Goal: Consume media (video, audio)

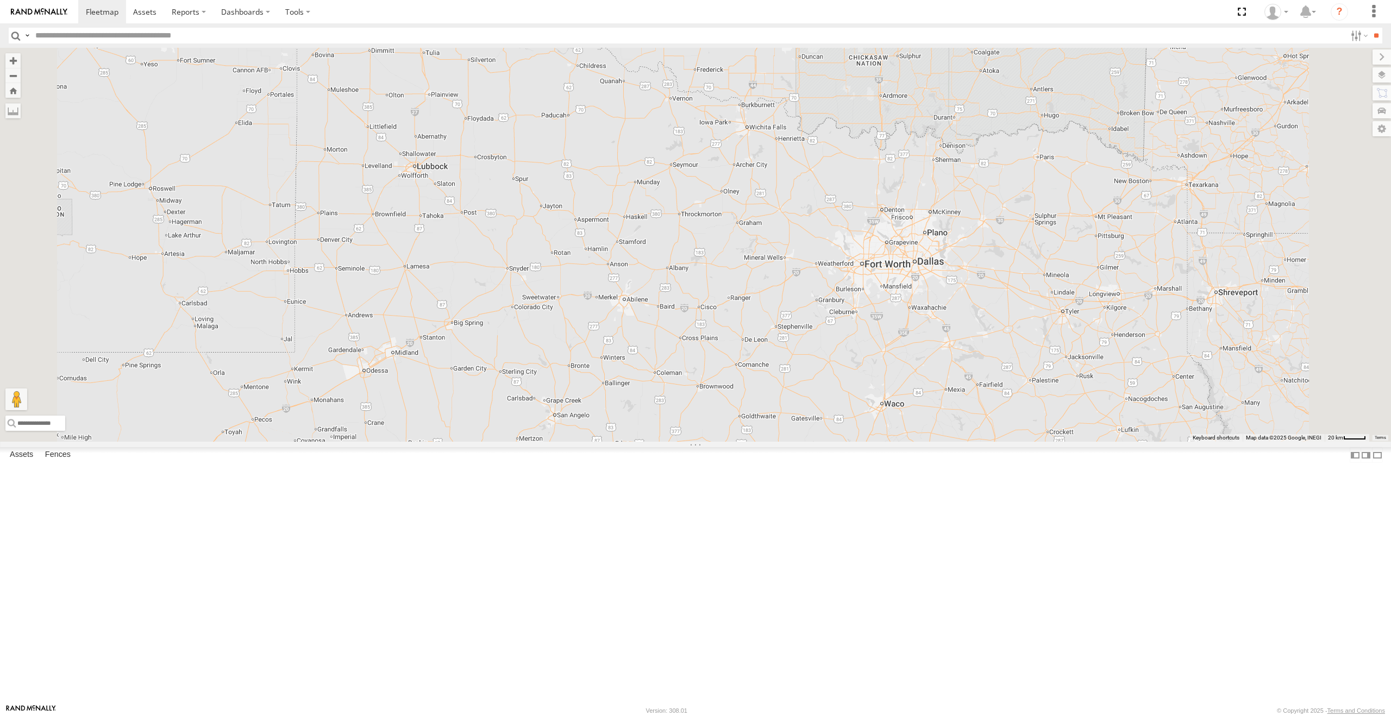
click at [0, 0] on link at bounding box center [0, 0] width 0 height 0
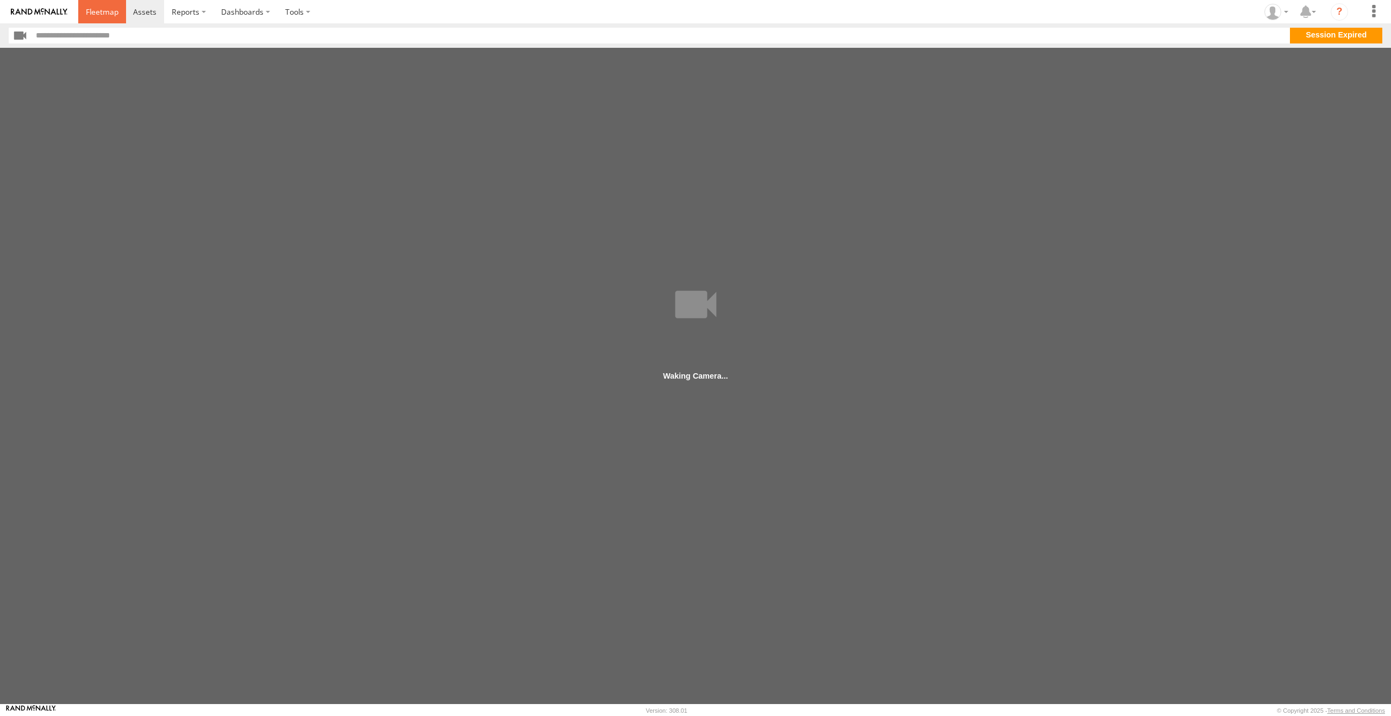
click at [102, 15] on span at bounding box center [102, 12] width 33 height 10
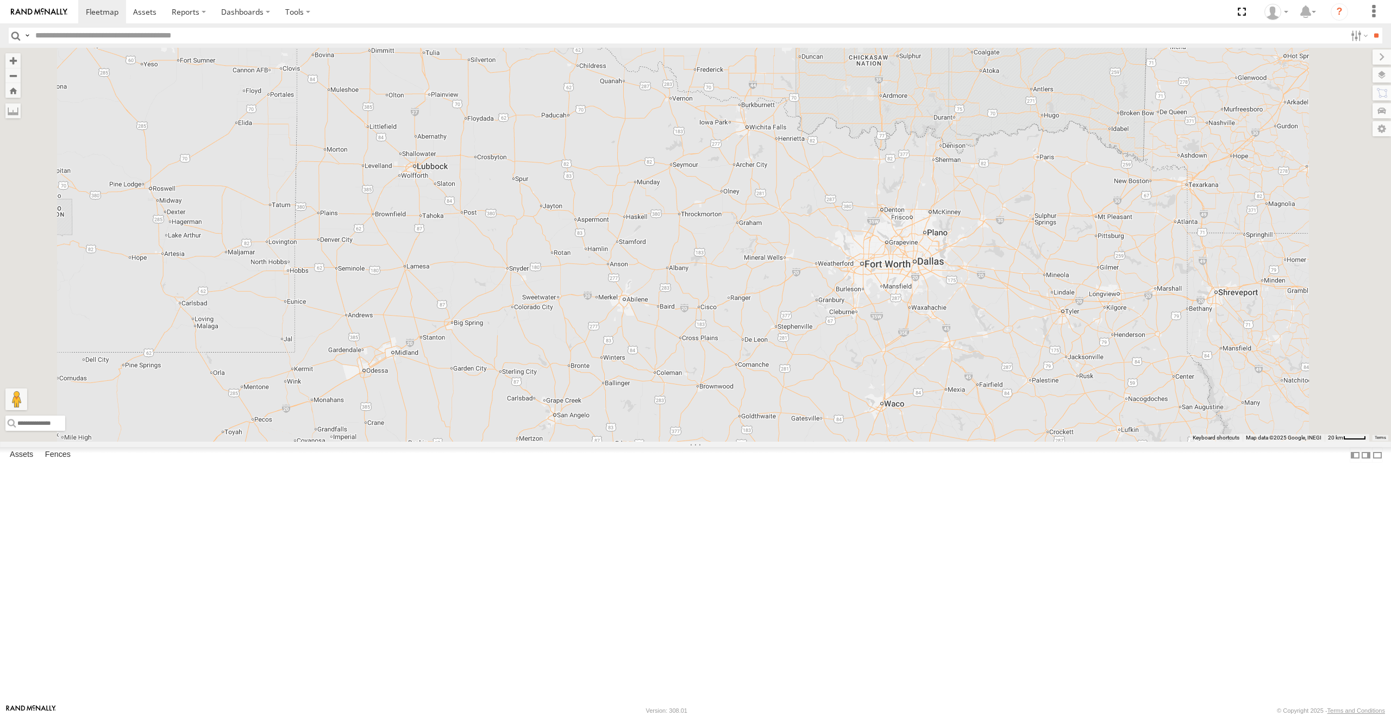
click at [0, 0] on link at bounding box center [0, 0] width 0 height 0
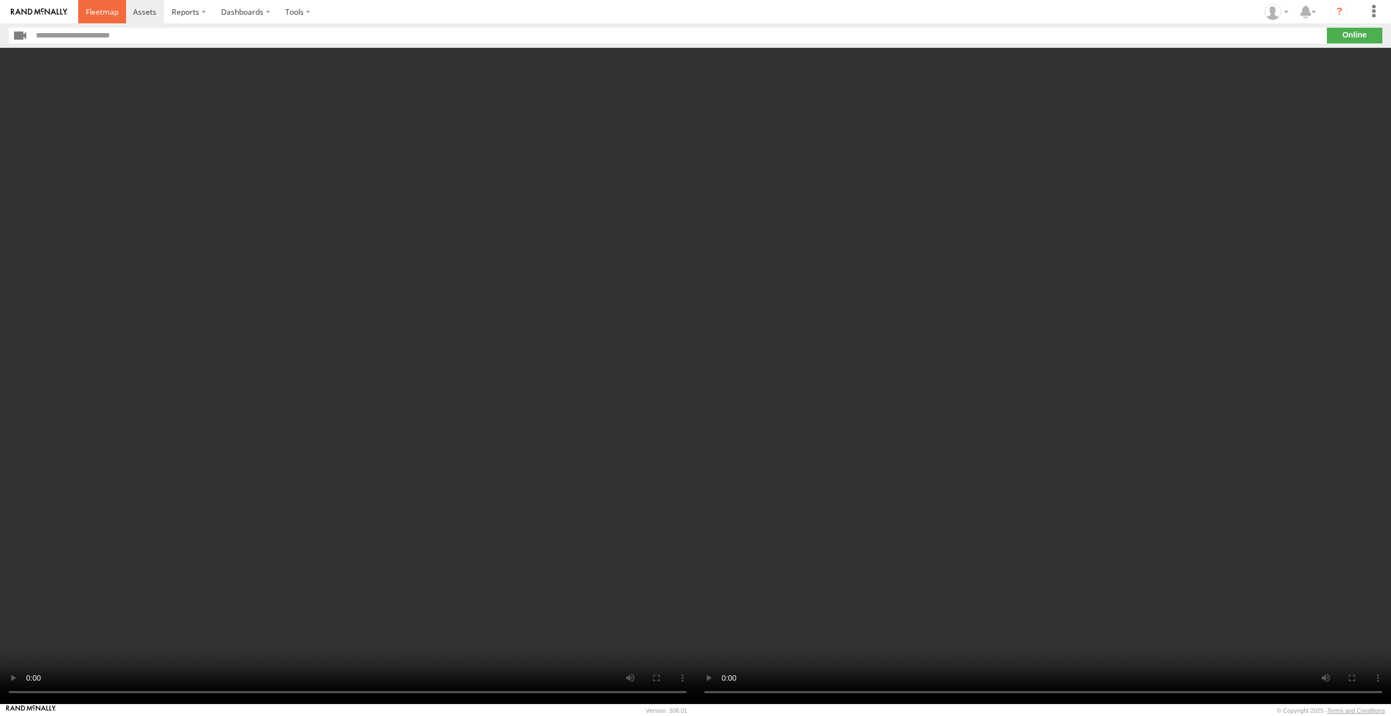
click at [104, 12] on span at bounding box center [102, 12] width 33 height 10
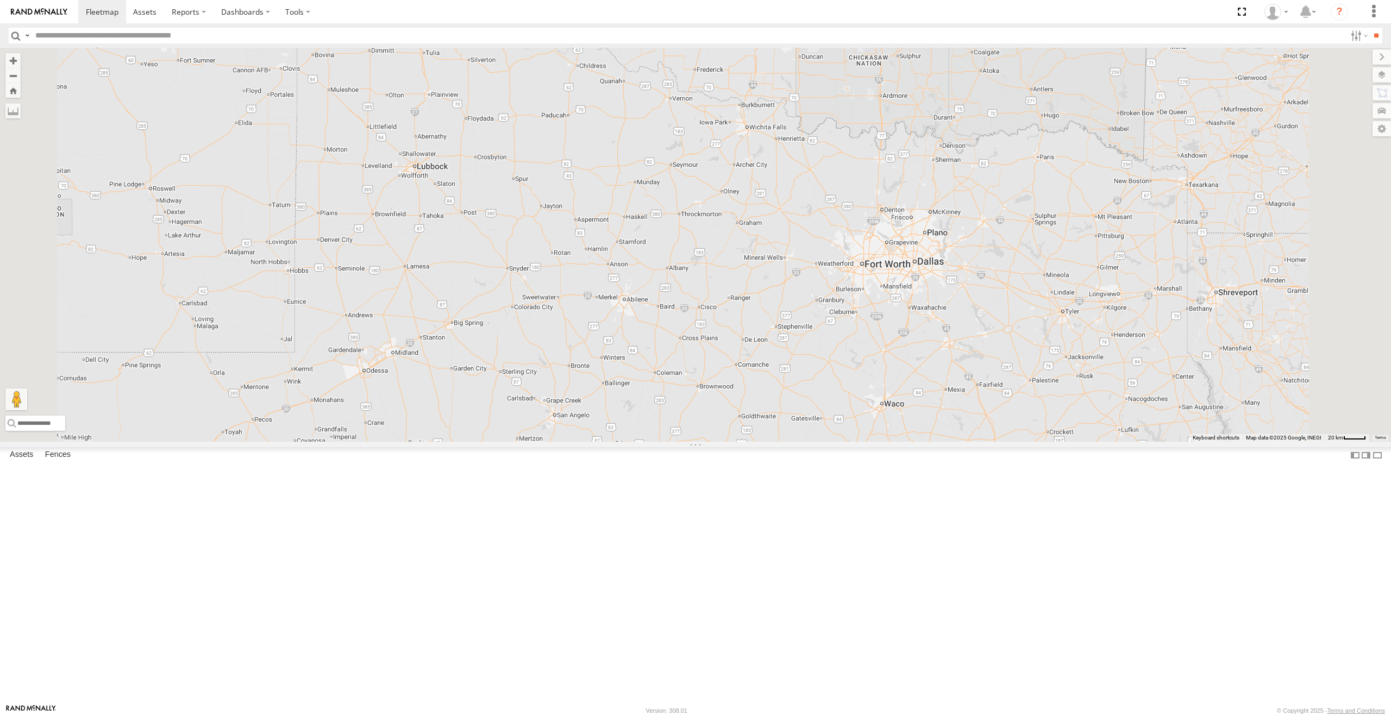
click at [0, 0] on link at bounding box center [0, 0] width 0 height 0
